Goal: Transaction & Acquisition: Purchase product/service

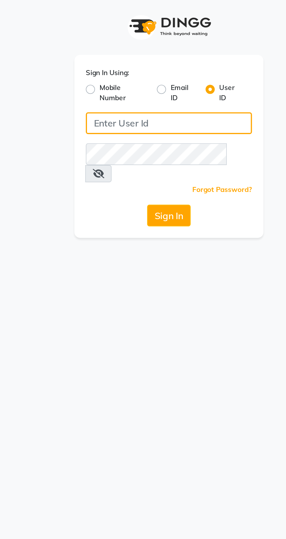
click at [113, 65] on input "Username" at bounding box center [143, 63] width 85 height 11
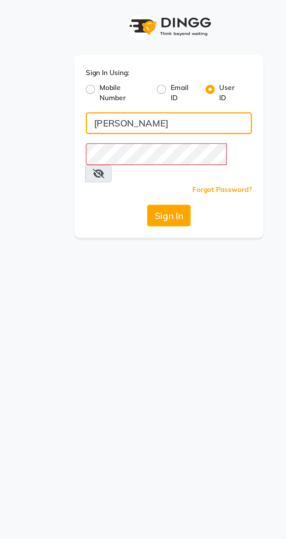
type input "Ashhok"
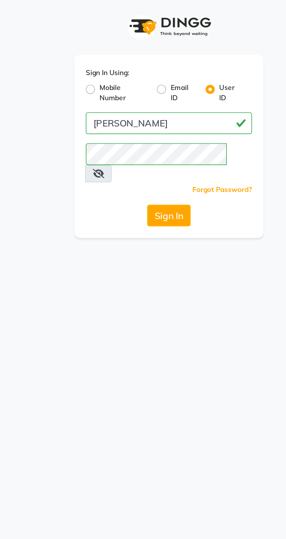
click at [138, 105] on button "Sign In" at bounding box center [143, 110] width 22 height 11
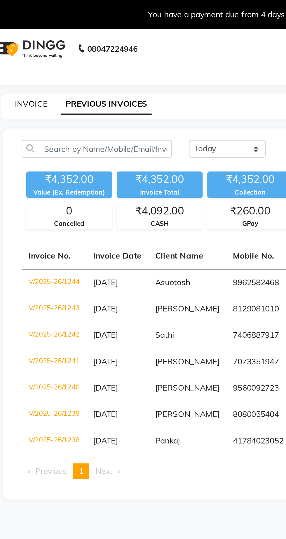
click at [36, 51] on link "INVOICE" at bounding box center [35, 52] width 17 height 5
select select "service"
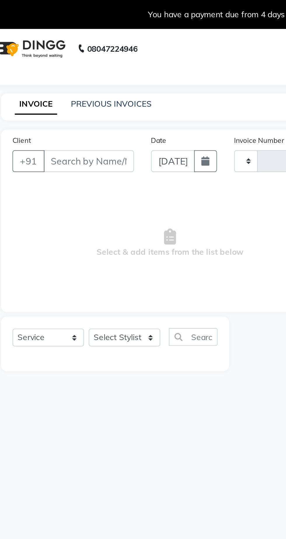
type input "1245"
select select "7307"
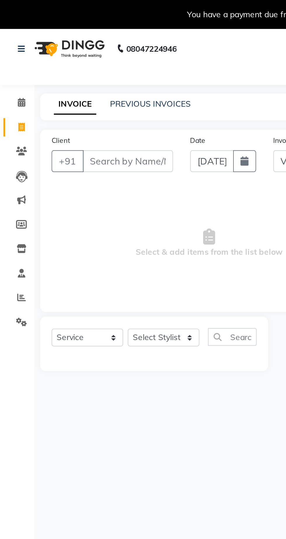
click at [52, 83] on input "Client" at bounding box center [65, 82] width 46 height 11
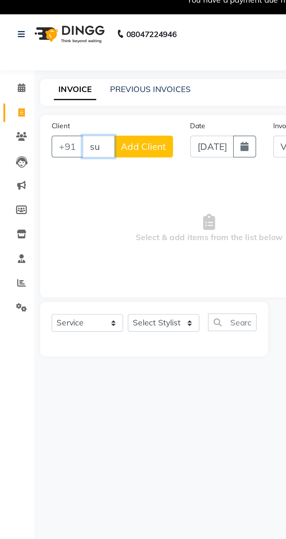
type input "s"
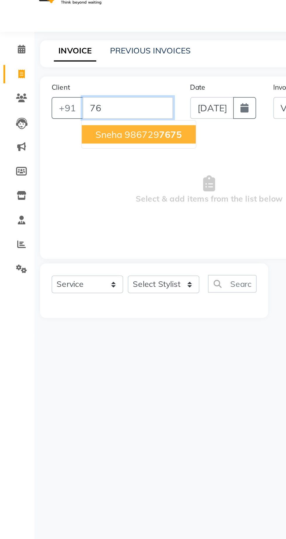
type input "7"
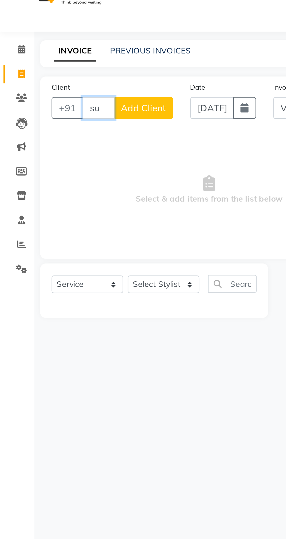
type input "s"
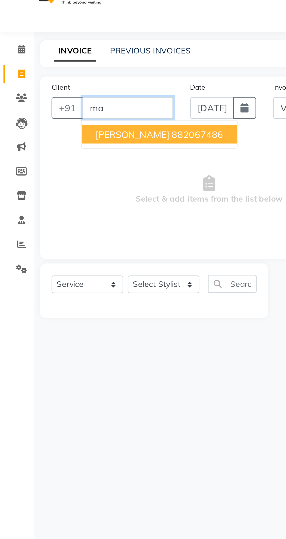
type input "m"
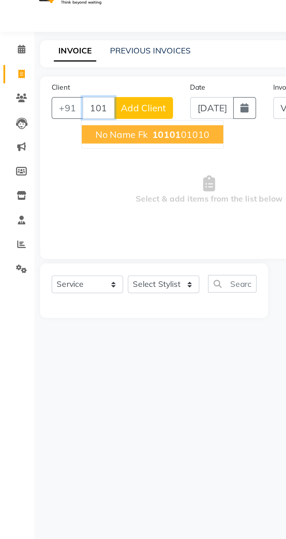
click at [61, 98] on span "No Name Fk" at bounding box center [62, 96] width 27 height 6
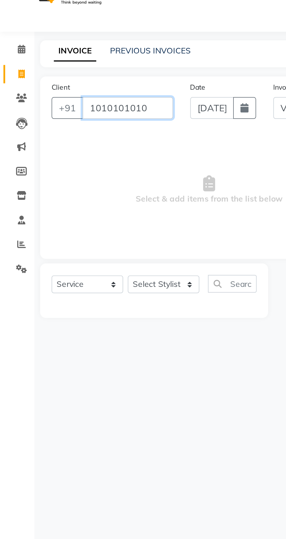
type input "1010101010"
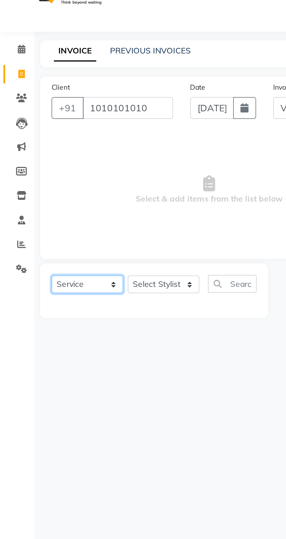
click at [44, 171] on select "Select Service Product Membership Package Voucher Prepaid Gift Card" at bounding box center [44, 171] width 37 height 9
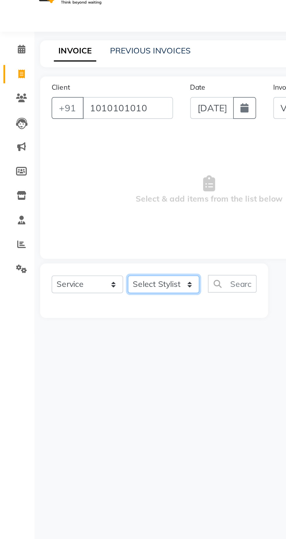
click at [85, 173] on select "Select Stylist Abhishek Anjali Jaiswar Jafer Ahmed Ketan Shinde Sameer Shaikh T…" at bounding box center [83, 171] width 37 height 9
select select "62666"
click at [65, 167] on select "Select Stylist Abhishek Anjali Jaiswar Jafer Ahmed Ketan Shinde Sameer Shaikh T…" at bounding box center [83, 171] width 37 height 9
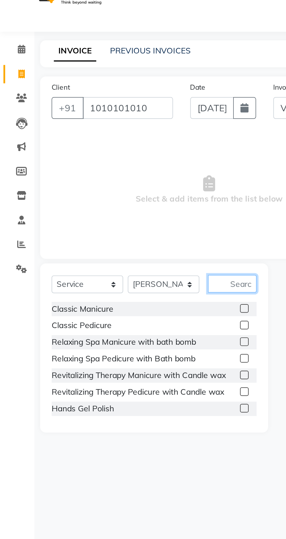
click at [117, 176] on input "text" at bounding box center [118, 171] width 25 height 9
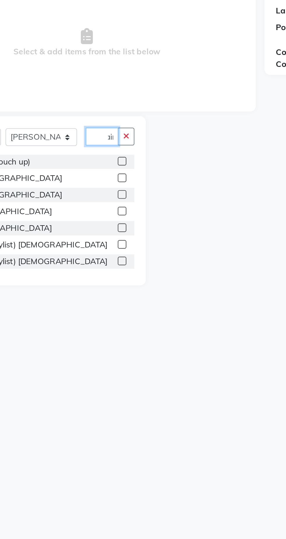
scroll to position [0, 6]
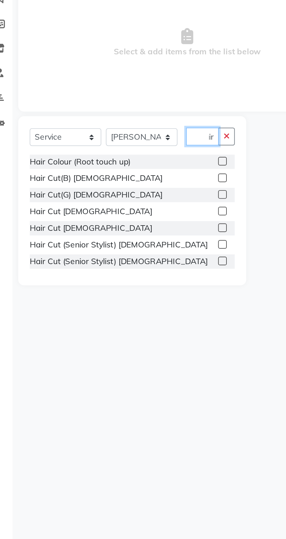
type input "Hair"
click at [123, 210] on label at bounding box center [124, 209] width 4 height 4
click at [123, 210] on input "checkbox" at bounding box center [124, 210] width 4 height 4
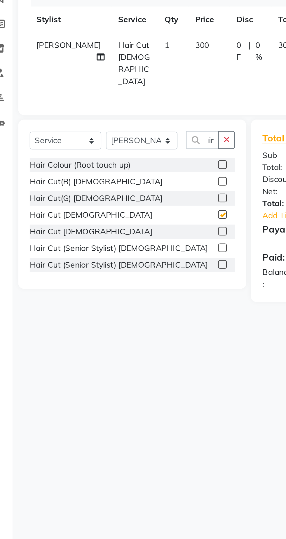
scroll to position [0, 0]
checkbox input "false"
click at [119, 171] on input "Hair" at bounding box center [114, 173] width 17 height 9
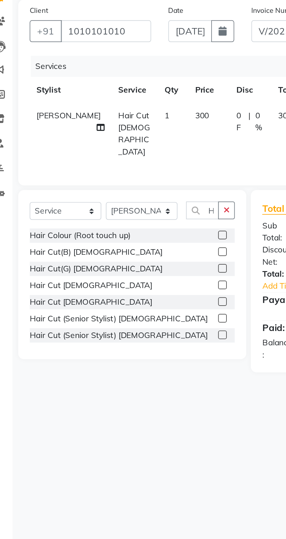
click at [126, 175] on button "button" at bounding box center [126, 173] width 8 height 9
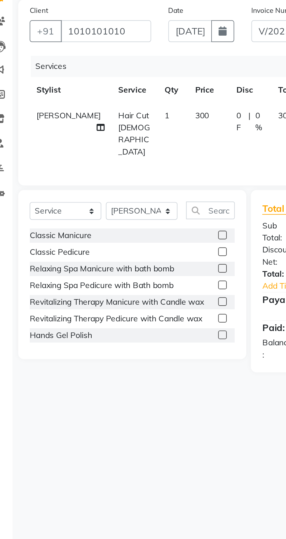
click at [11, 182] on div "Calendar Invoice Clients Leads Marketing Members Inventory Staff Reports Settin…" at bounding box center [39, 292] width 79 height 506
click at [124, 313] on div "08047224946 Select Location × The Barber Lounge, Powai English ENGLISH Español …" at bounding box center [143, 283] width 286 height 539
click at [120, 171] on input "text" at bounding box center [118, 173] width 25 height 9
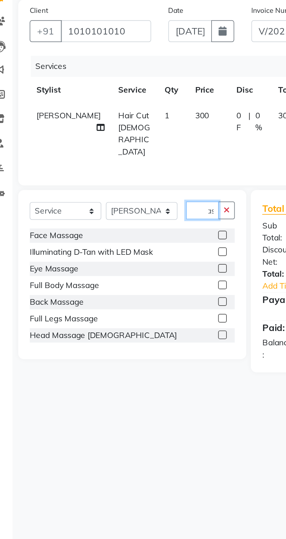
scroll to position [0, 6]
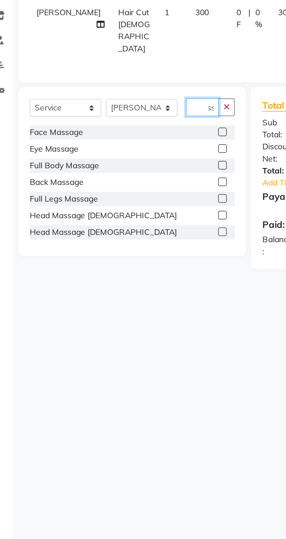
type input "Mass"
click at [124, 228] on label at bounding box center [124, 228] width 4 height 4
click at [124, 228] on input "checkbox" at bounding box center [124, 229] width 4 height 4
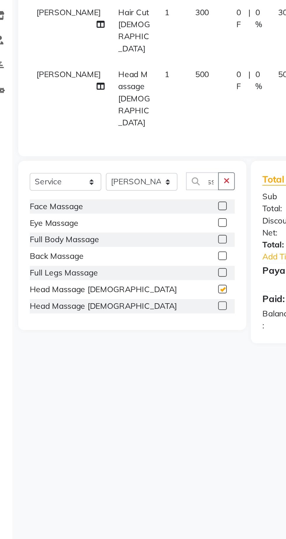
scroll to position [0, 0]
checkbox input "false"
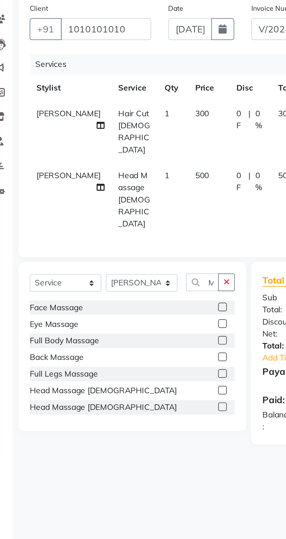
click at [107, 150] on td "500" at bounding box center [117, 169] width 21 height 38
select select "62666"
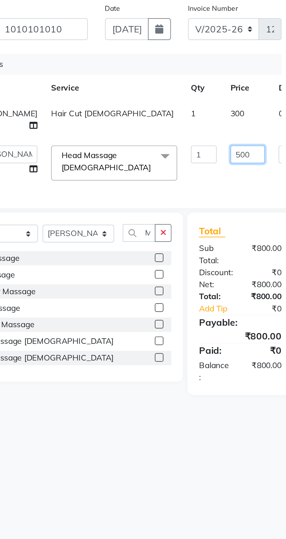
click at [161, 150] on input "500" at bounding box center [170, 145] width 18 height 9
type input "5"
type input "350"
click at [149, 127] on tr "Sameer Shaikh Hair Cut Male 1 300 0 F | 0 % 300" at bounding box center [149, 128] width 246 height 19
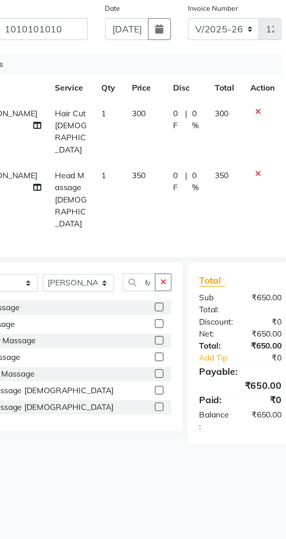
click at [111, 126] on span "300" at bounding box center [114, 124] width 7 height 5
select select "62666"
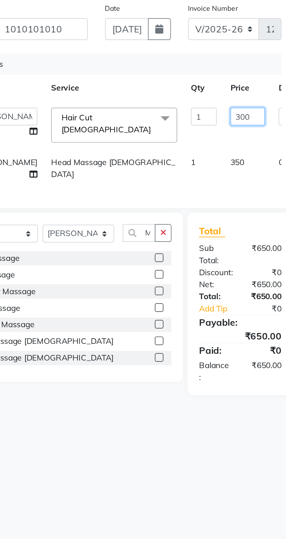
click at [161, 127] on input "300" at bounding box center [170, 126] width 18 height 9
click at [161, 129] on input "300" at bounding box center [170, 126] width 18 height 9
click at [45, 147] on td "Sameer Shaikh" at bounding box center [46, 152] width 40 height 19
select select "62666"
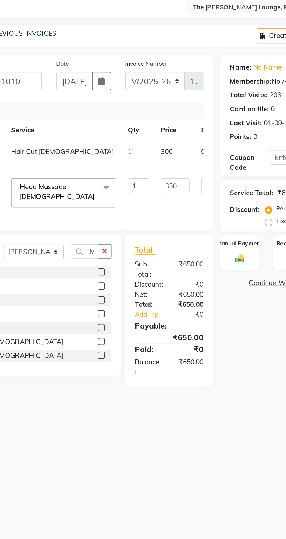
click at [157, 128] on td "300" at bounding box center [169, 128] width 25 height 19
select select "62666"
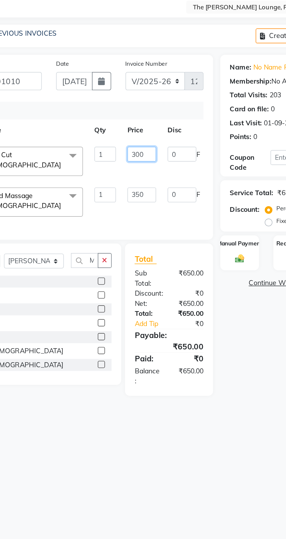
click at [144, 126] on input "300" at bounding box center [149, 126] width 18 height 9
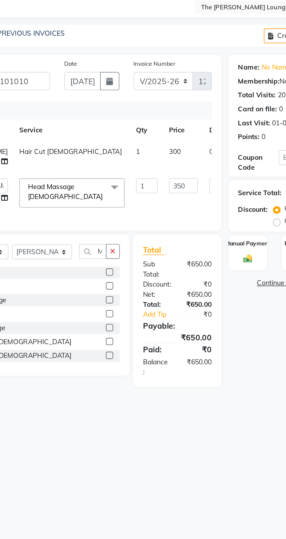
click at [144, 129] on tr "Sameer Shaikh Hair Cut Male 1 300 0 F | 0 % 300" at bounding box center [149, 128] width 246 height 19
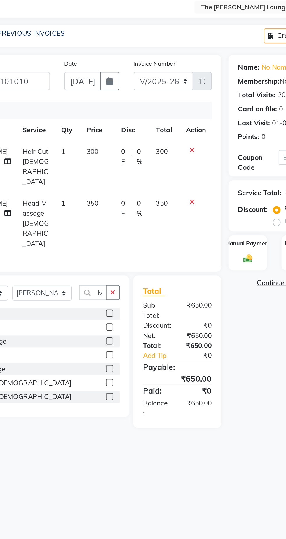
click at [145, 122] on td "0 F | 0 %" at bounding box center [138, 135] width 21 height 32
select select "62666"
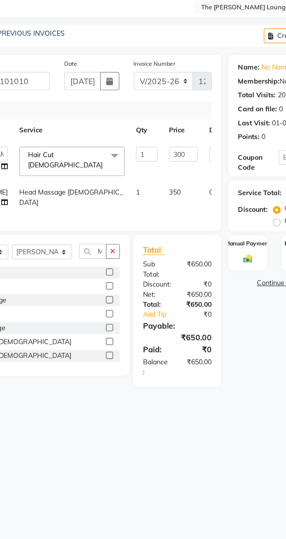
click at [122, 130] on span at bounding box center [128, 127] width 12 height 11
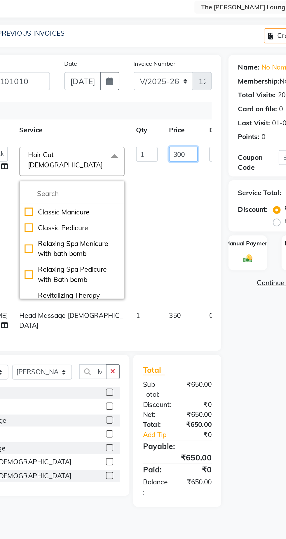
click at [161, 129] on input "300" at bounding box center [170, 126] width 18 height 9
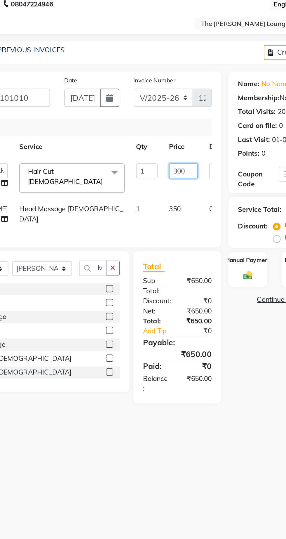
click at [161, 127] on input "300" at bounding box center [170, 126] width 18 height 9
type input "3"
type input "250"
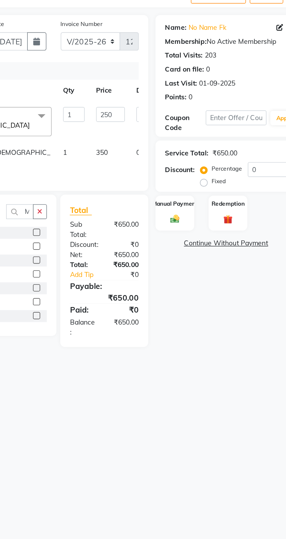
click at [209, 188] on img at bounding box center [208, 190] width 9 height 6
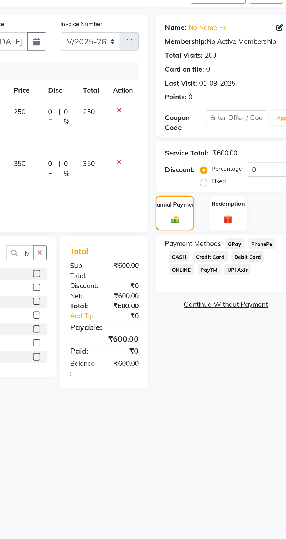
click at [247, 206] on span "GPay" at bounding box center [245, 205] width 12 height 7
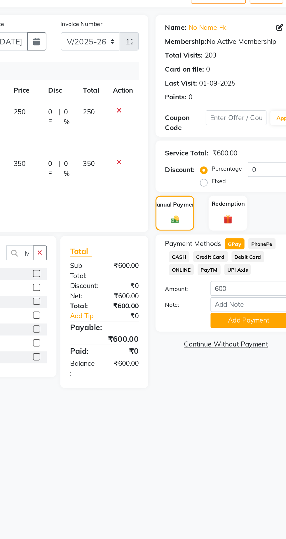
click at [255, 254] on button "Add Payment" at bounding box center [254, 252] width 47 height 9
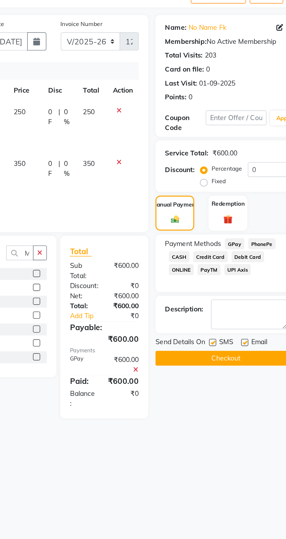
click at [245, 279] on button "Checkout" at bounding box center [240, 275] width 86 height 9
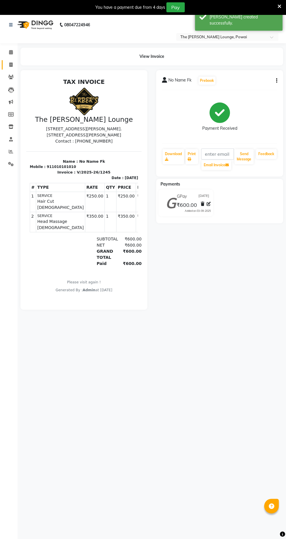
click at [13, 65] on span at bounding box center [11, 65] width 10 height 7
select select "service"
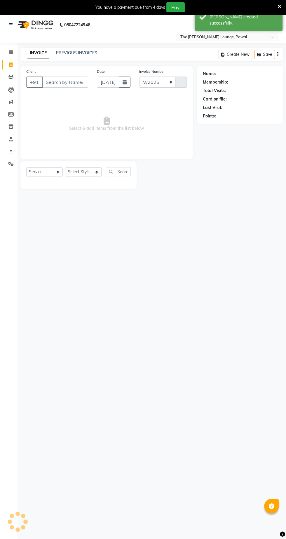
select select "7307"
type input "1246"
click at [85, 26] on b "08047224946" at bounding box center [77, 25] width 26 height 16
click at [41, 40] on div "Select Location × The Barber Lounge, Powai" at bounding box center [143, 37] width 277 height 8
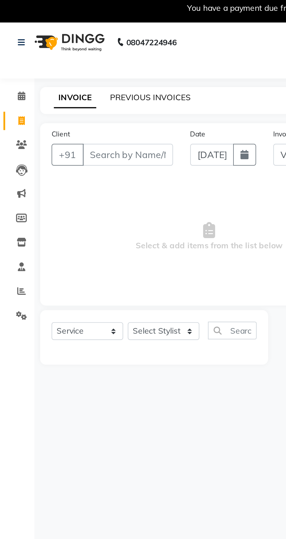
click at [82, 55] on link "PREVIOUS INVOICES" at bounding box center [76, 52] width 41 height 5
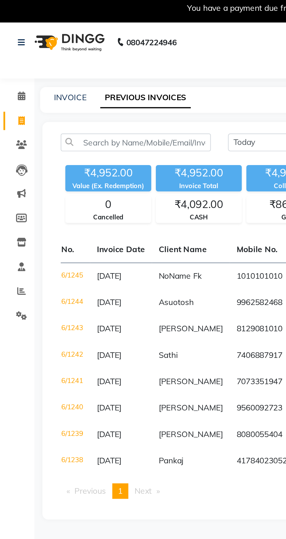
scroll to position [0, 28]
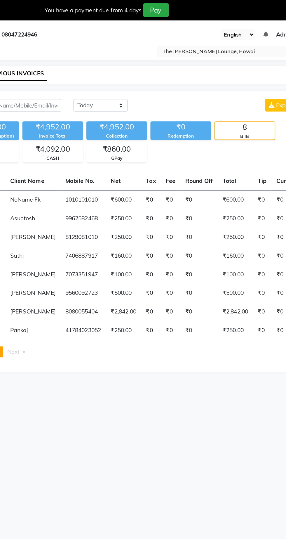
click at [240, 34] on input "text" at bounding box center [221, 37] width 85 height 6
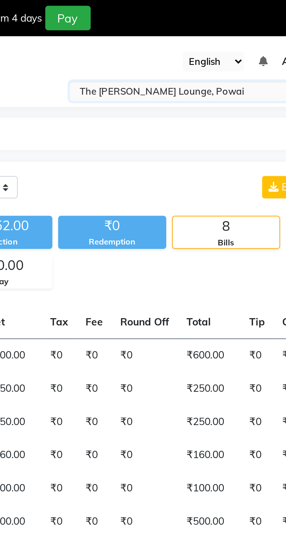
click at [245, 27] on select "English ENGLISH Español العربية मराठी हिंदी ગુજરાતી தமிழ் 中文" at bounding box center [234, 25] width 25 height 8
click at [228, 41] on ng-select "Select Location × The Barber Lounge, Powai" at bounding box center [227, 37] width 102 height 8
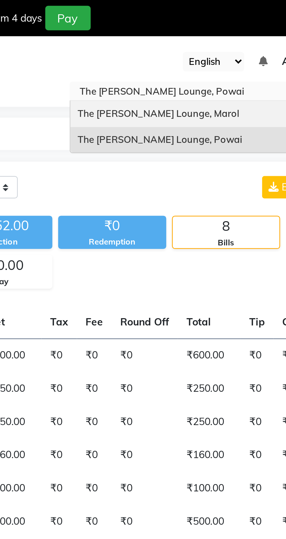
click at [232, 47] on div "The [PERSON_NAME] Lounge, Marol" at bounding box center [228, 46] width 102 height 11
